Goal: Task Accomplishment & Management: Manage account settings

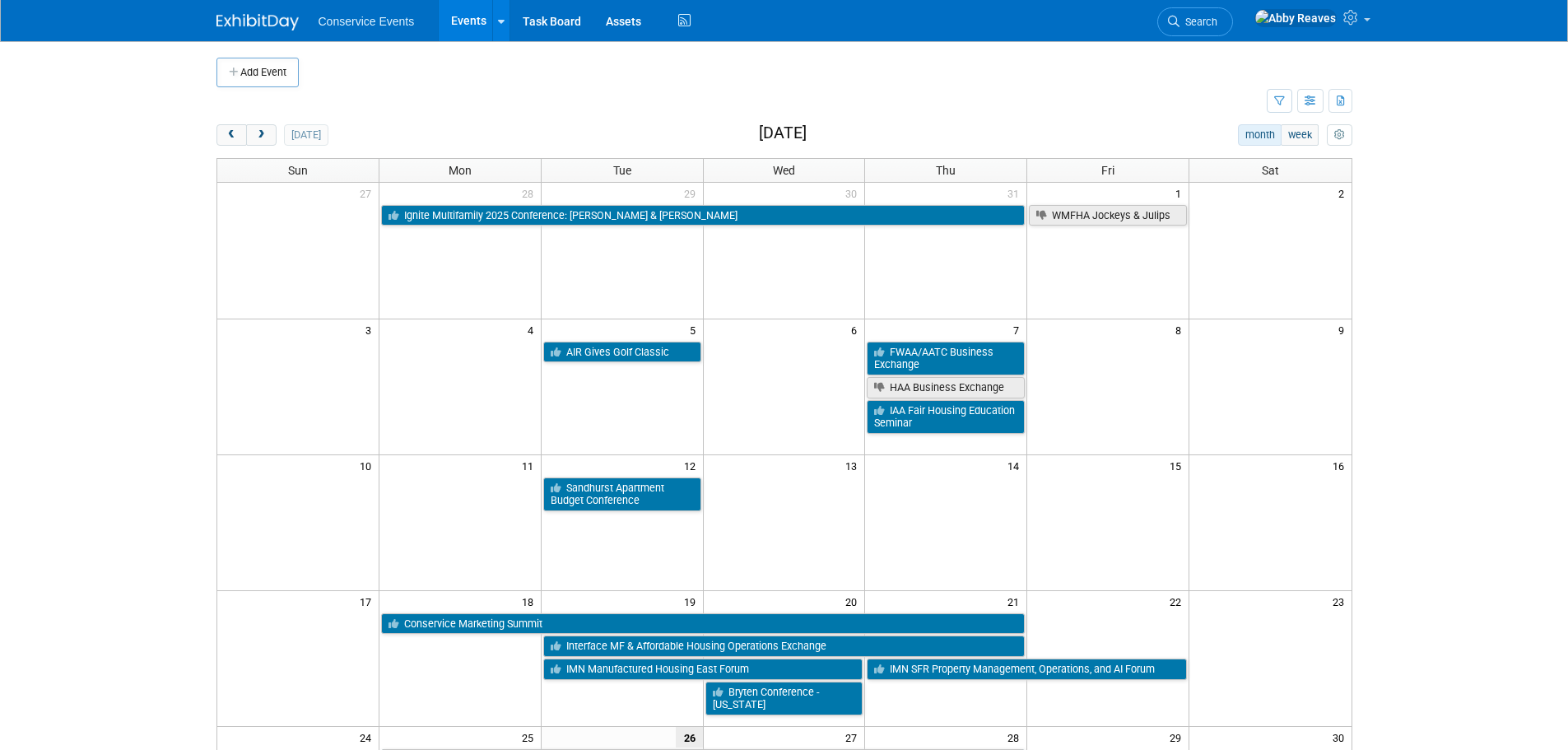
click at [405, 109] on td at bounding box center [742, 101] width 1051 height 29
click at [1222, 27] on link "Search" at bounding box center [1196, 22] width 76 height 29
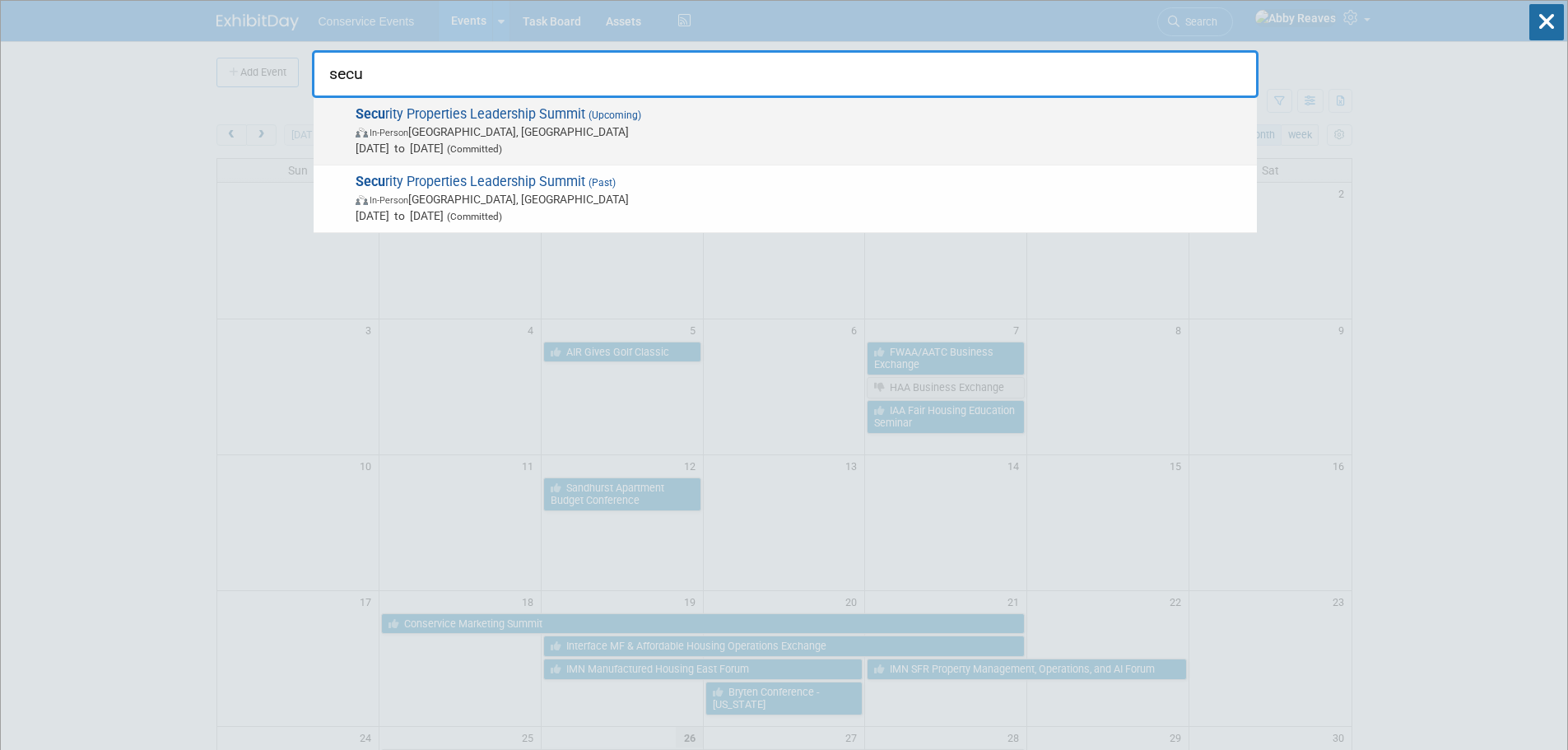
type input "secu"
click at [587, 143] on span "Oct 7, 2025 to Oct 7, 2025 (Committed)" at bounding box center [803, 148] width 893 height 16
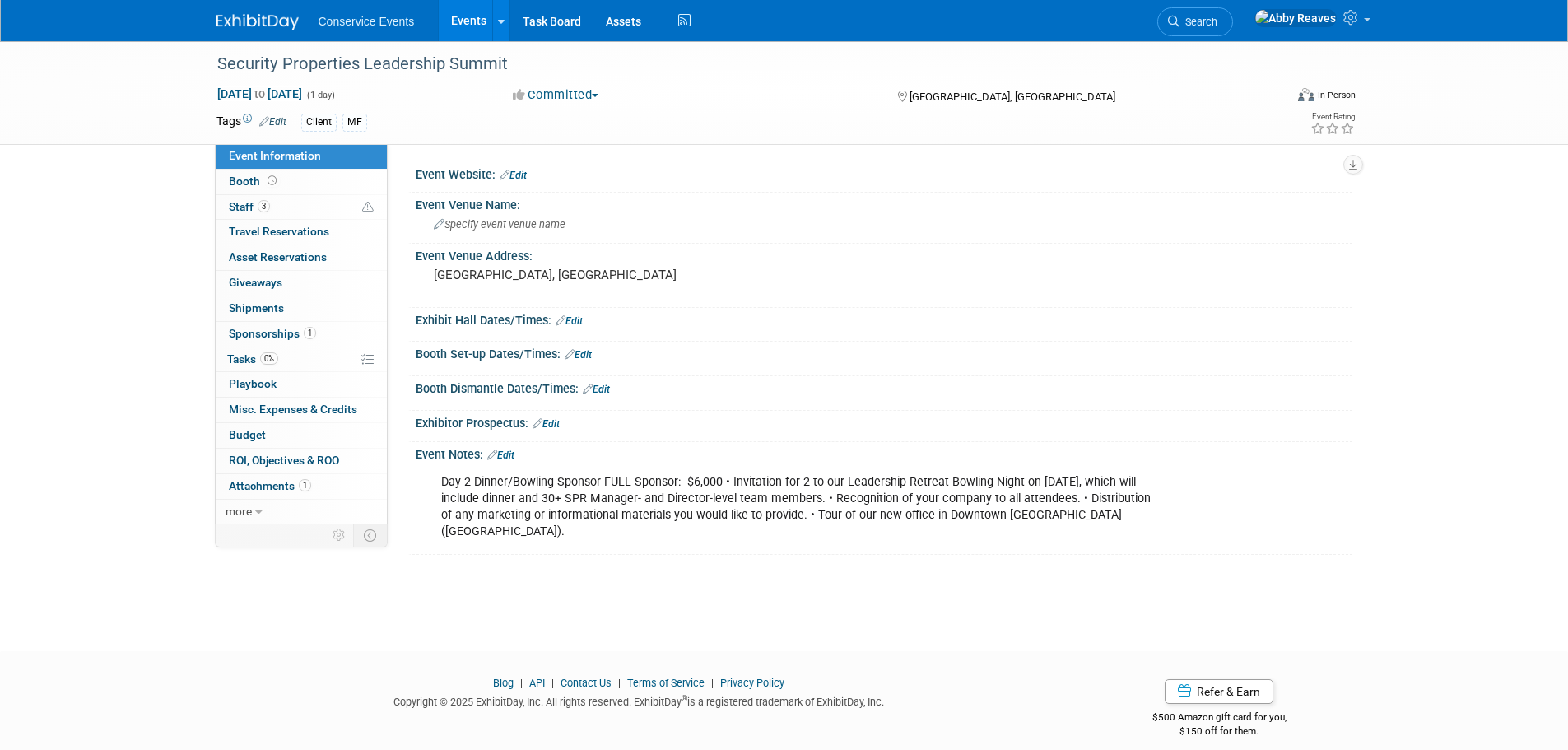
click at [514, 448] on div "Event Notes: Edit" at bounding box center [884, 453] width 936 height 22
click at [514, 453] on link "Edit" at bounding box center [500, 454] width 27 height 11
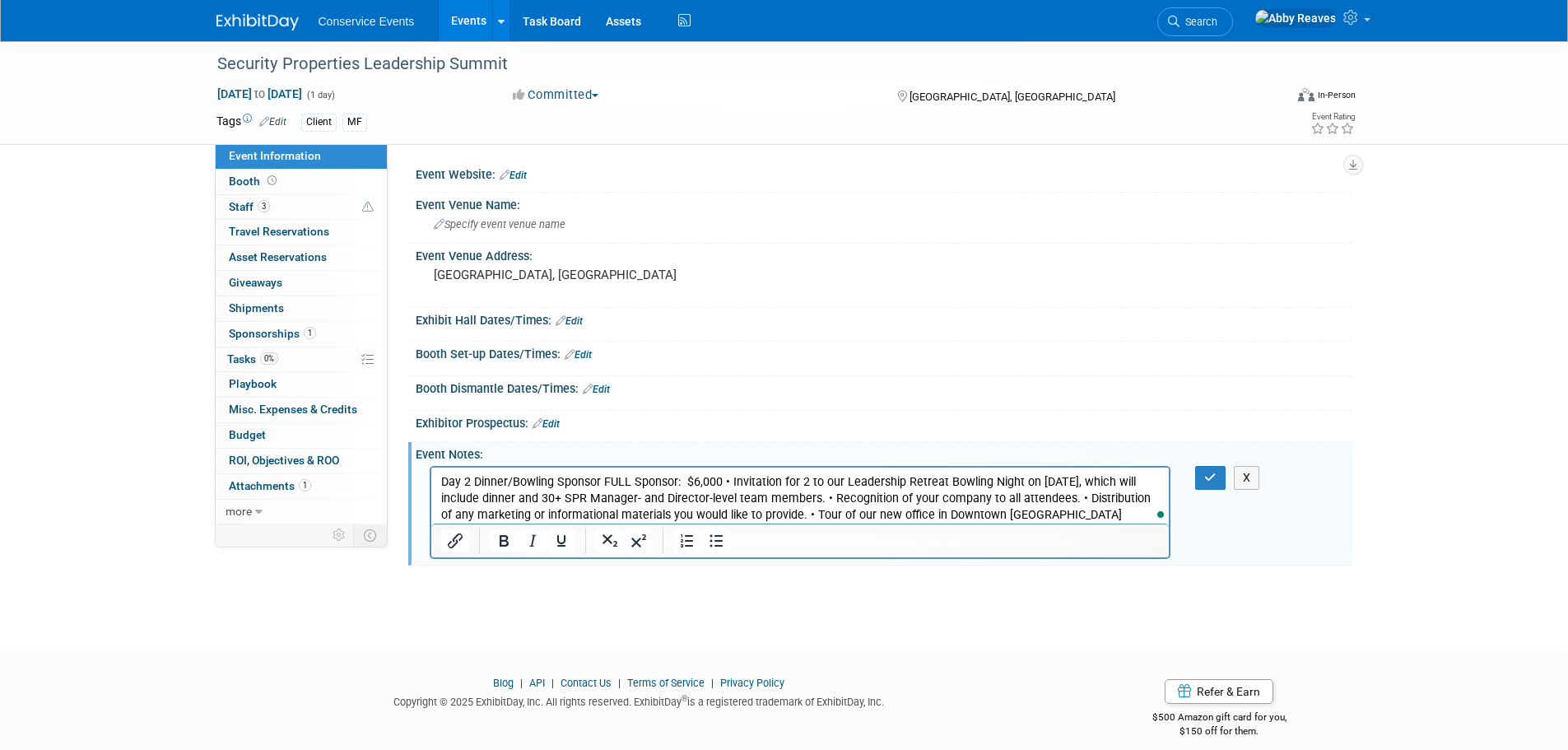
click at [1109, 517] on p "Day 2 Dinner/Bowling Sponsor FULL Sponsor: $6,000 • Invitation for 2 to our Lea…" at bounding box center [800, 506] width 720 height 66
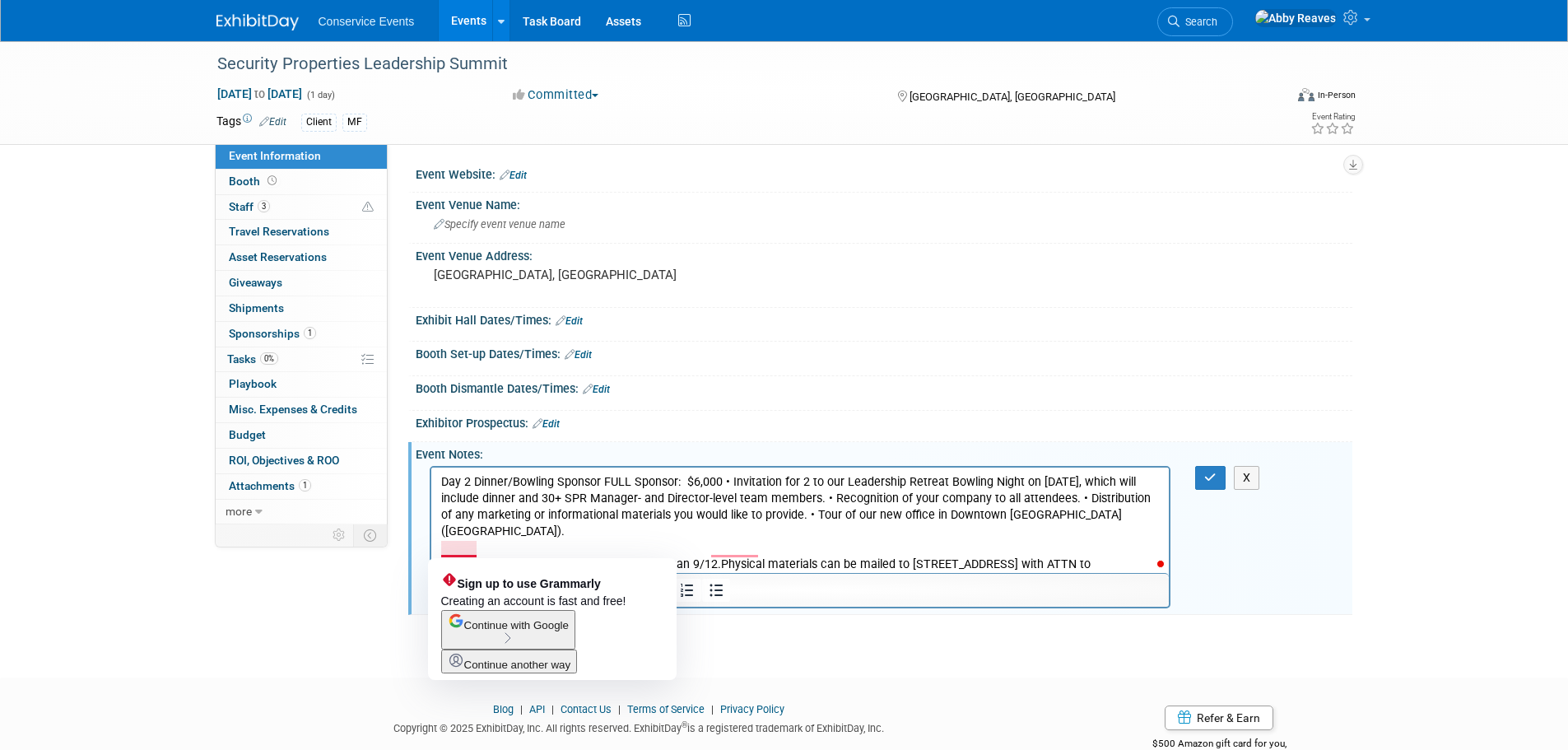
click at [447, 556] on p "mailed material must be received no later than 9/12.Physical materials can be m…" at bounding box center [800, 572] width 720 height 33
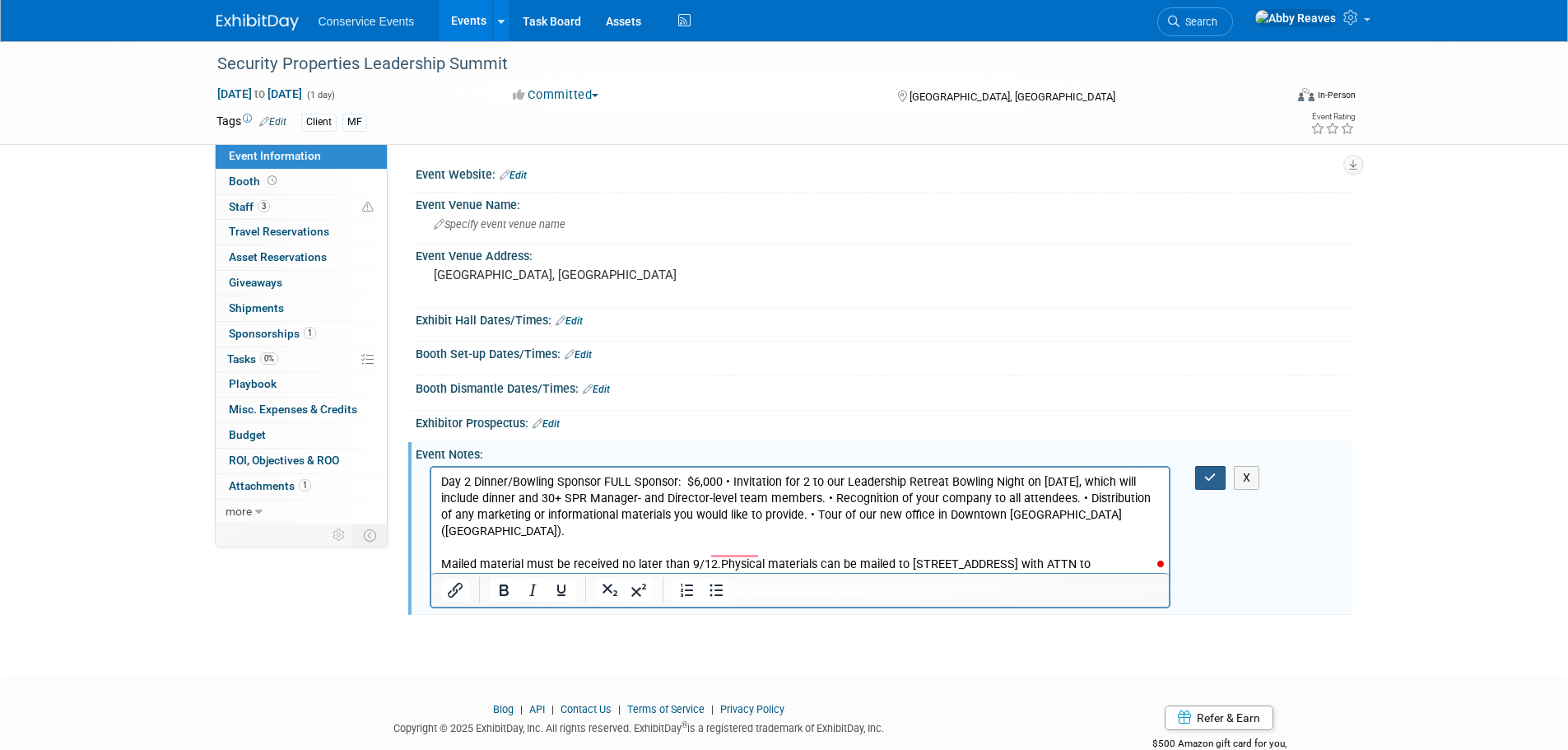
click at [1215, 468] on button "button" at bounding box center [1210, 478] width 30 height 24
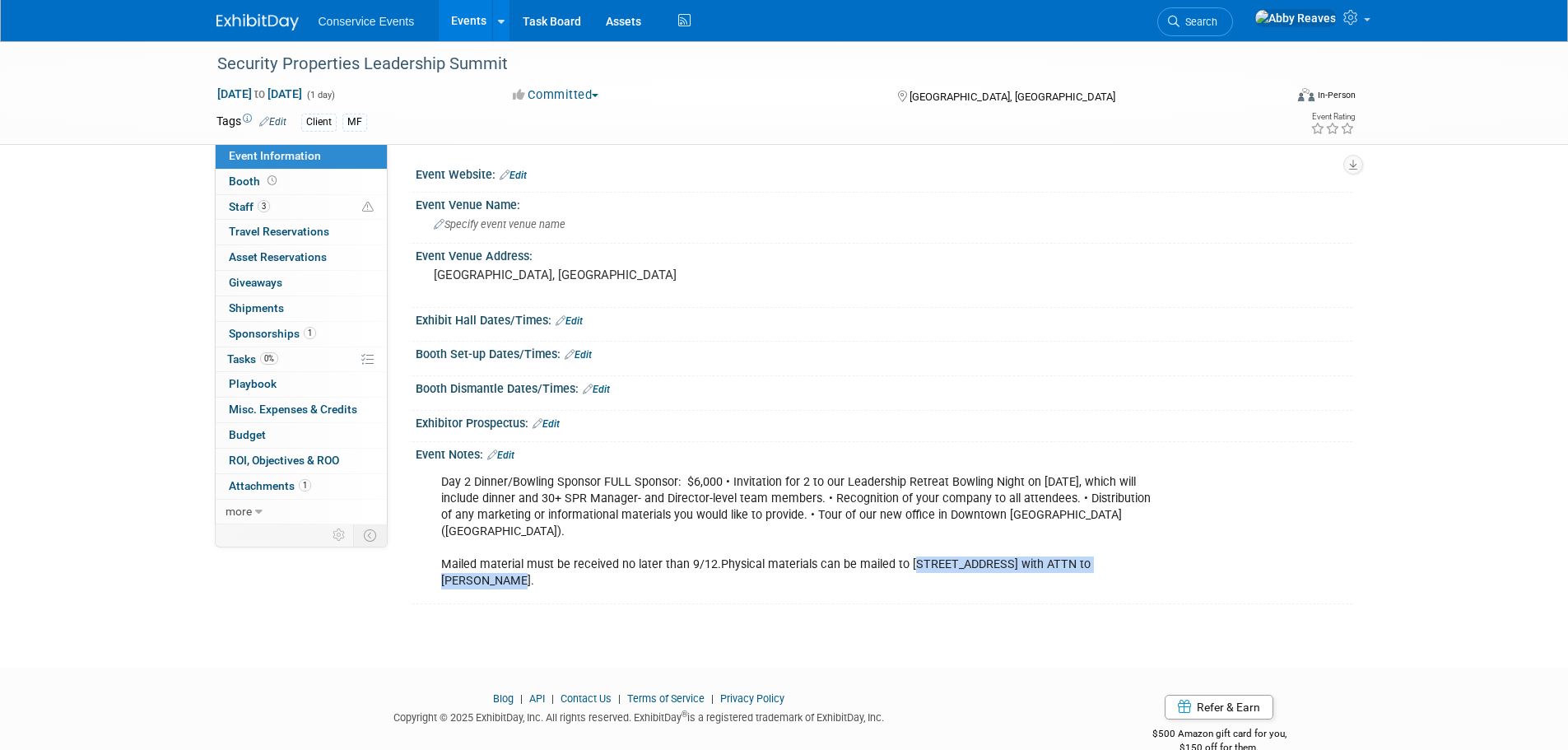
drag, startPoint x: 906, startPoint y: 547, endPoint x: 1125, endPoint y: 548, distance: 219.0
click at [1125, 548] on div "Day 2 Dinner/Bowling Sponsor FULL Sponsor: $6,000 • Invitation for 2 to our Lea…" at bounding box center [800, 531] width 742 height 132
copy div "[STREET_ADDRESS]"
click at [530, 268] on pre "[GEOGRAPHIC_DATA], [GEOGRAPHIC_DATA]" at bounding box center [611, 275] width 354 height 15
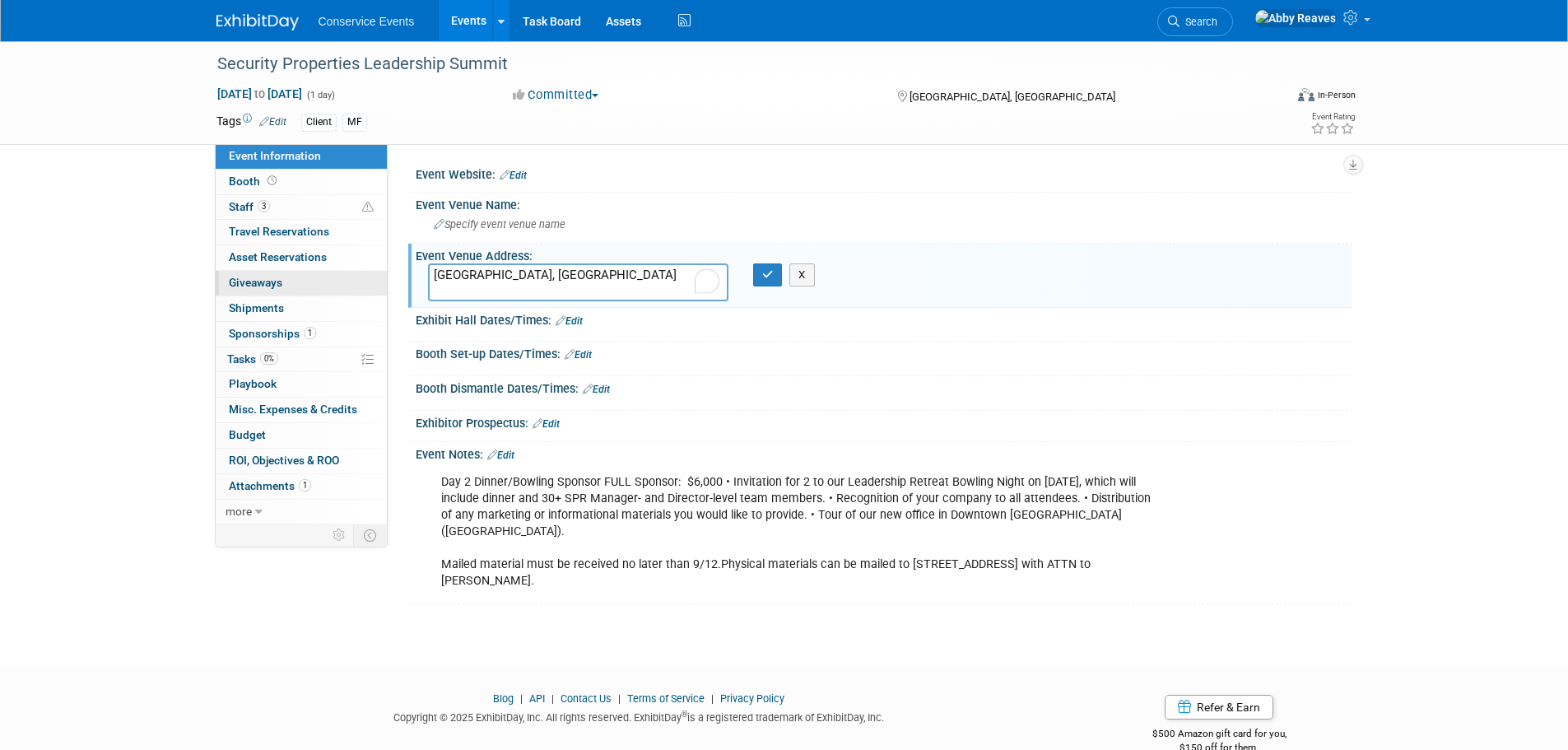
drag, startPoint x: 528, startPoint y: 273, endPoint x: 375, endPoint y: 277, distance: 153.1
click at [375, 277] on div "Event Information Event Info Booth Booth 3 Staff 3 Staff 0 Travel Reservations …" at bounding box center [784, 323] width 1161 height 563
click at [437, 271] on textarea "[STREET_ADDRESS]" at bounding box center [579, 283] width 301 height 38
click at [432, 273] on textarea "[STREET_ADDRESS]" at bounding box center [579, 283] width 301 height 38
click at [570, 288] on textarea "[PERSON_NAME] [STREET_ADDRESS]" at bounding box center [579, 283] width 301 height 38
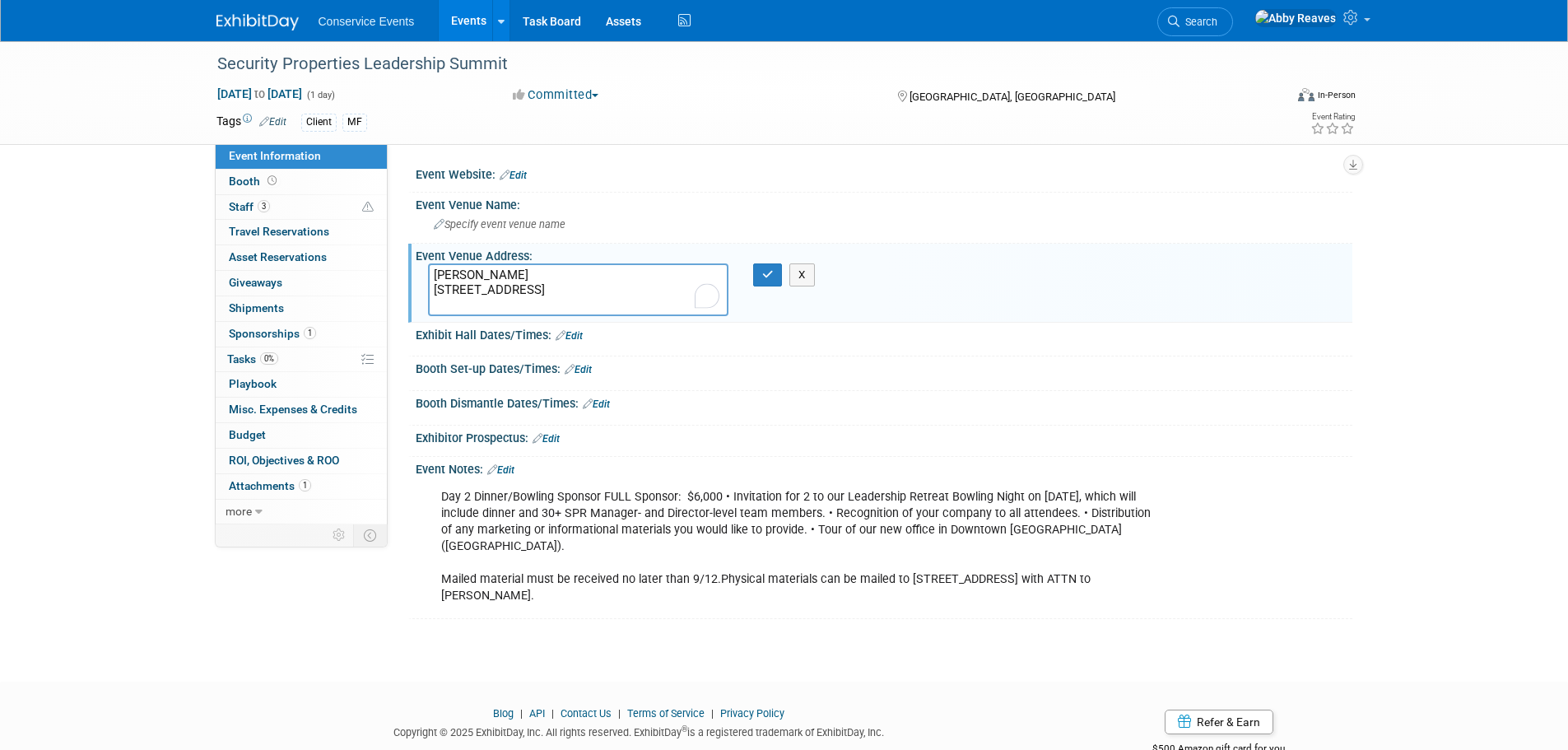
click at [507, 292] on textarea "[PERSON_NAME] [STREET_ADDRESS]" at bounding box center [579, 289] width 301 height 53
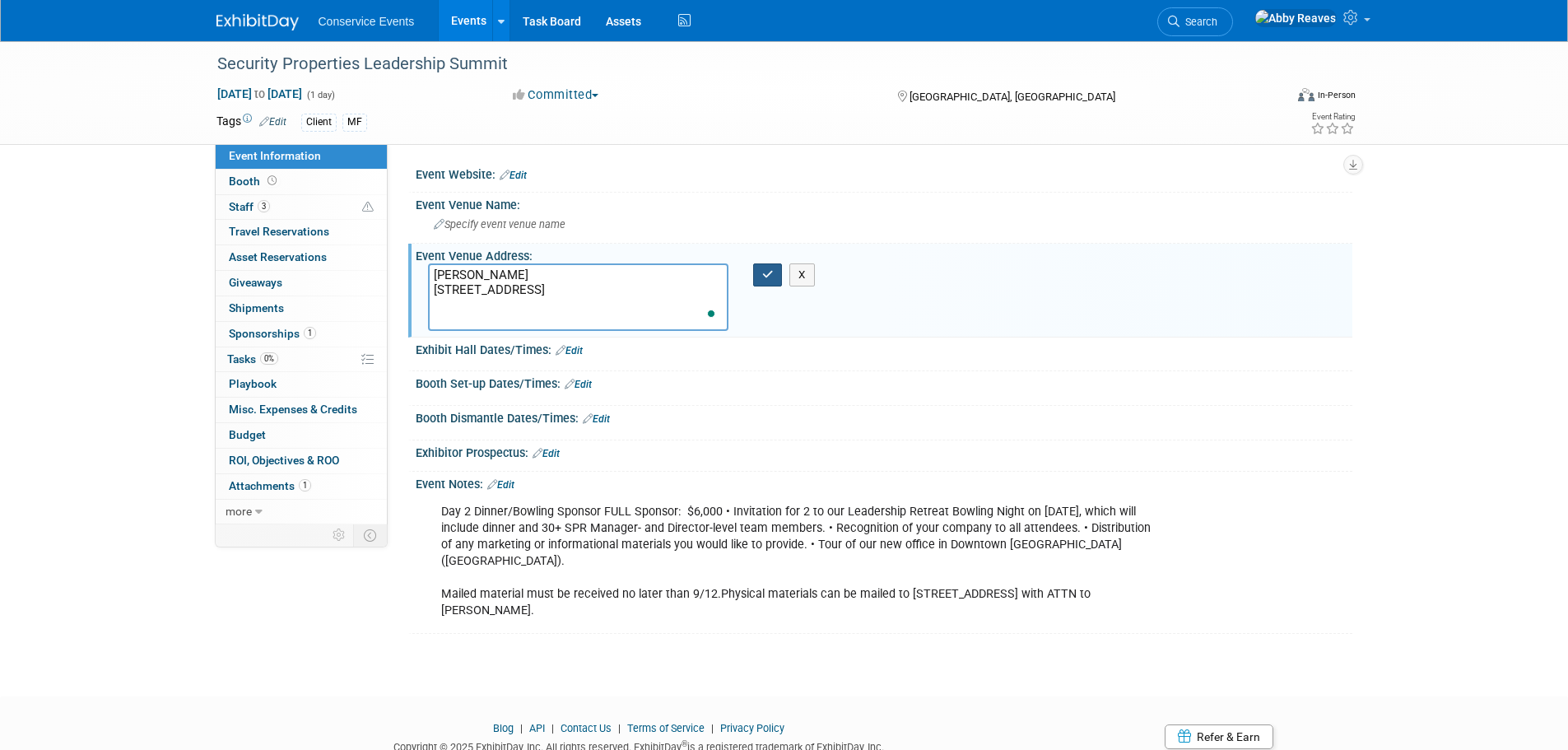
type textarea "[PERSON_NAME] [STREET_ADDRESS]"
click at [772, 271] on icon "button" at bounding box center [767, 275] width 11 height 10
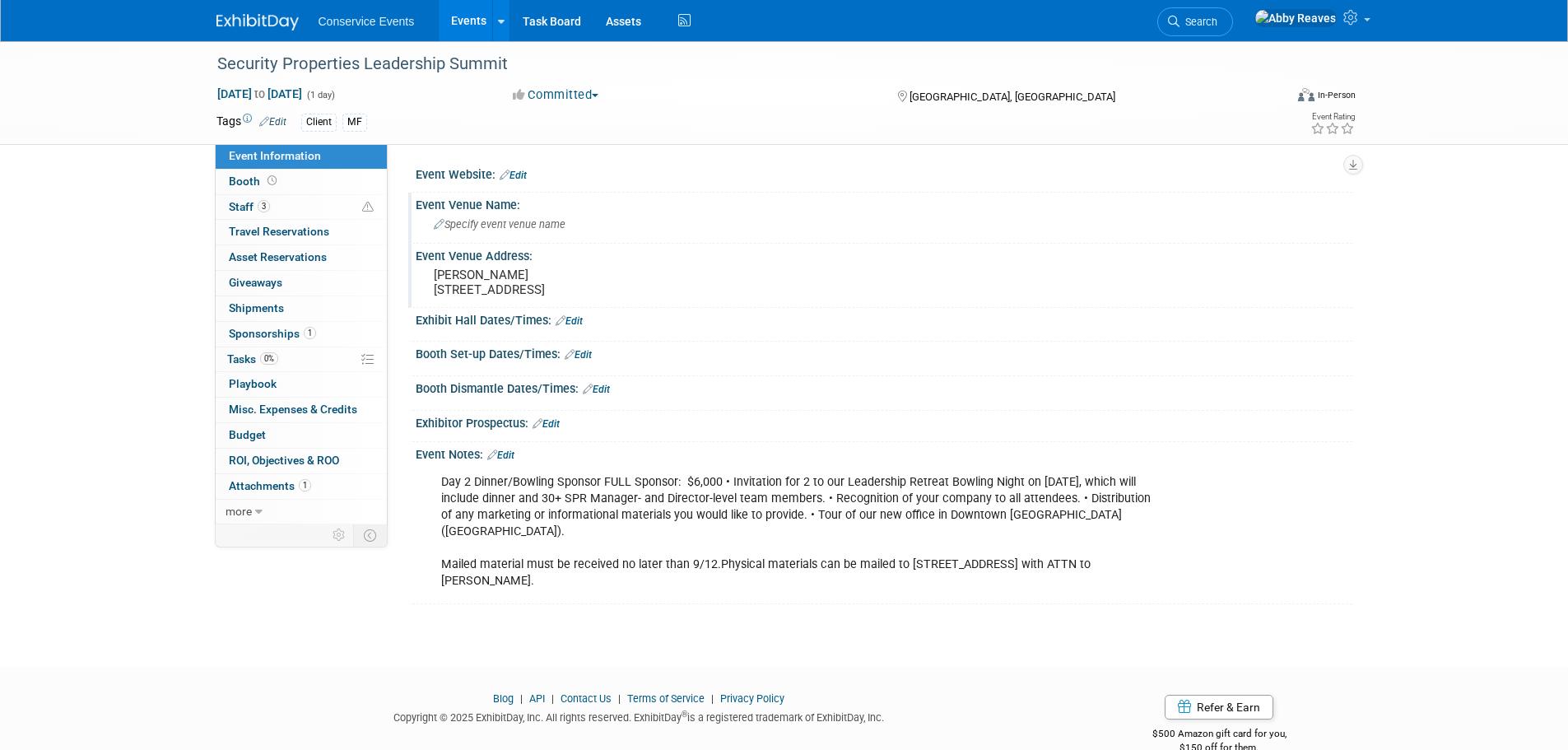
click at [508, 229] on span "Specify event venue name" at bounding box center [499, 225] width 131 height 12
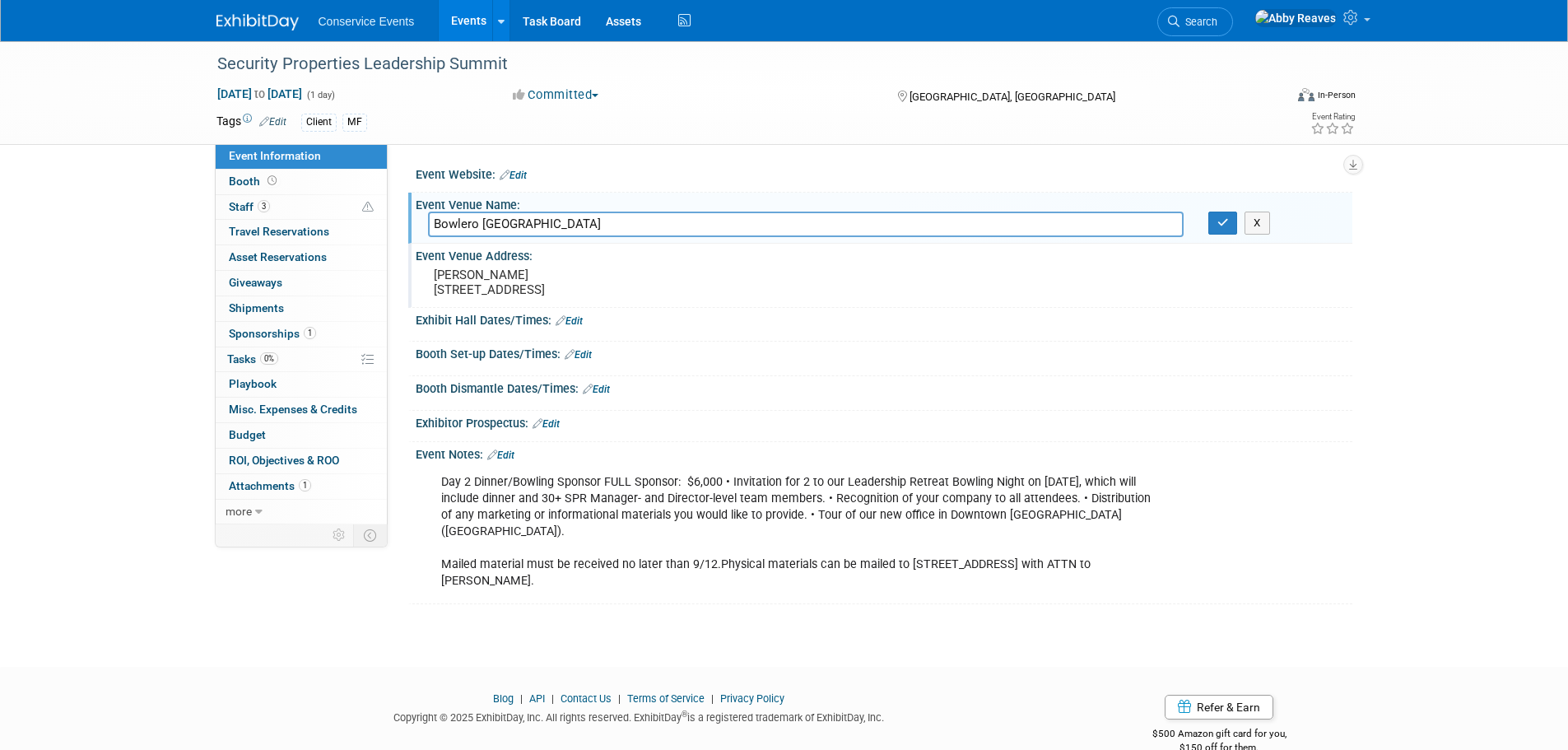
type input "Bowlero [GEOGRAPHIC_DATA]"
click at [1206, 223] on div "X" at bounding box center [1274, 223] width 156 height 23
click at [1207, 220] on div "X" at bounding box center [1274, 223] width 156 height 23
click at [1209, 219] on button "button" at bounding box center [1223, 223] width 29 height 23
